Goal: Information Seeking & Learning: Learn about a topic

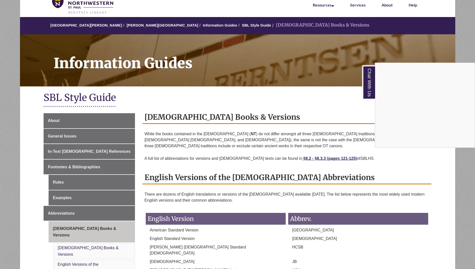
scroll to position [50, 0]
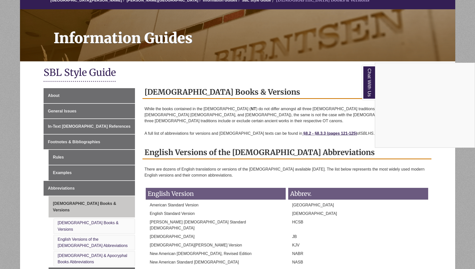
click at [75, 127] on div "Chat With Us" at bounding box center [237, 134] width 475 height 269
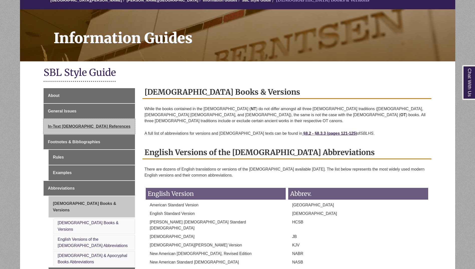
click at [75, 127] on span "In-Text [DEMOGRAPHIC_DATA] References" at bounding box center [89, 126] width 83 height 4
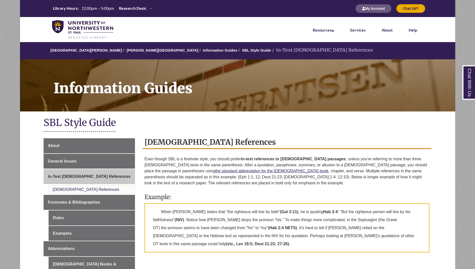
scroll to position [125, 0]
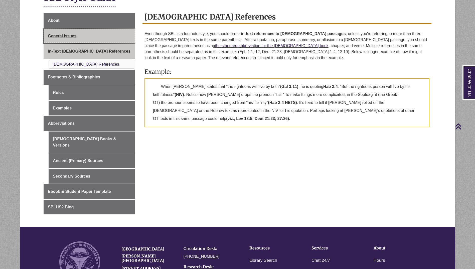
click at [72, 39] on link "General Issues" at bounding box center [89, 36] width 91 height 15
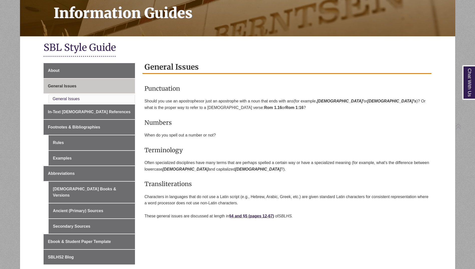
scroll to position [100, 0]
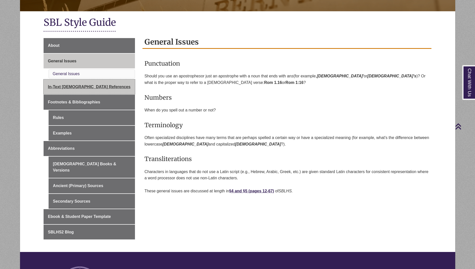
click at [79, 85] on span "In-Text [DEMOGRAPHIC_DATA] References" at bounding box center [89, 87] width 83 height 4
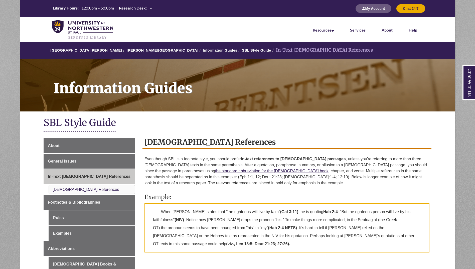
scroll to position [75, 0]
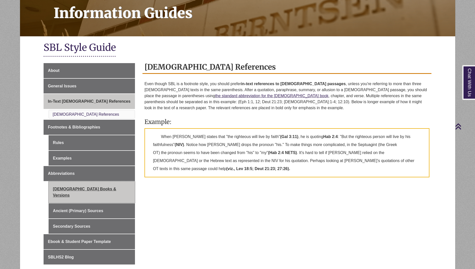
click at [85, 188] on link "[DEMOGRAPHIC_DATA] Books & Versions" at bounding box center [92, 191] width 86 height 21
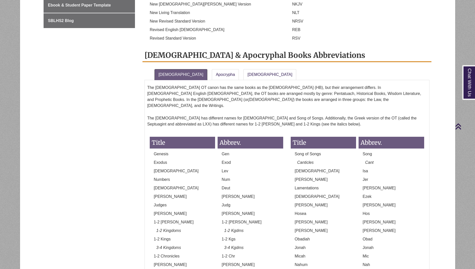
scroll to position [300, 0]
